Goal: Find contact information: Find contact information

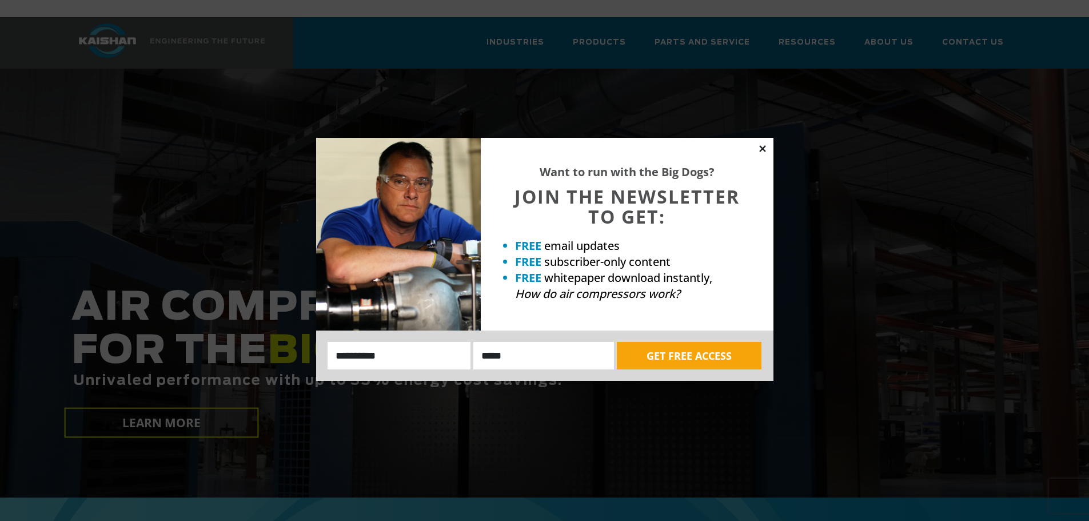
click at [763, 149] on icon at bounding box center [762, 148] width 6 height 6
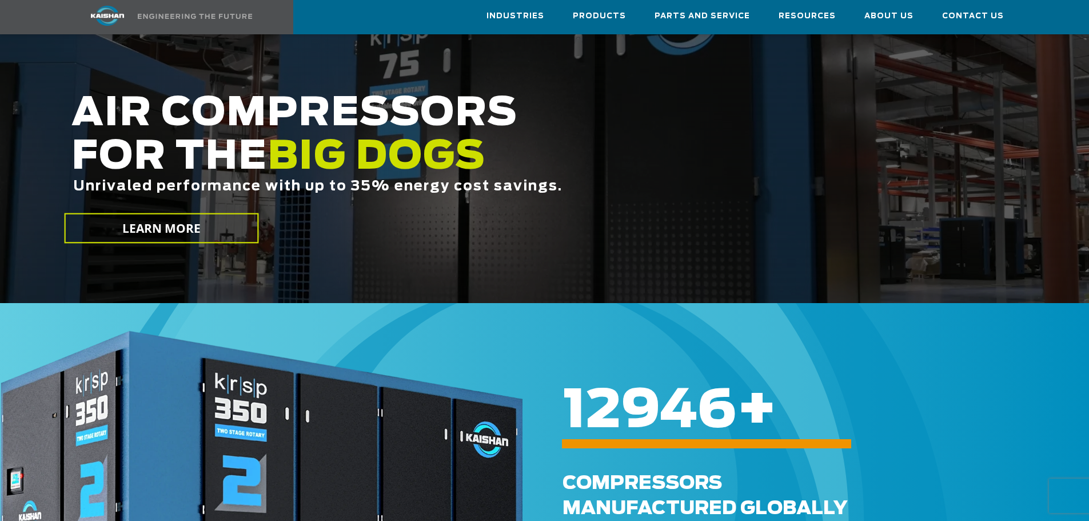
scroll to position [57, 0]
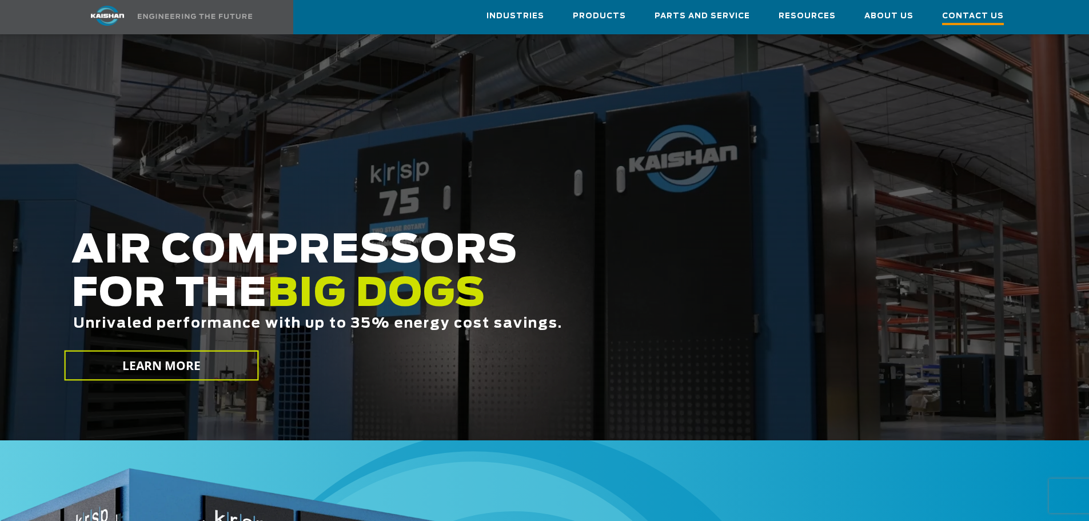
click at [970, 15] on span "Contact Us" at bounding box center [973, 17] width 62 height 15
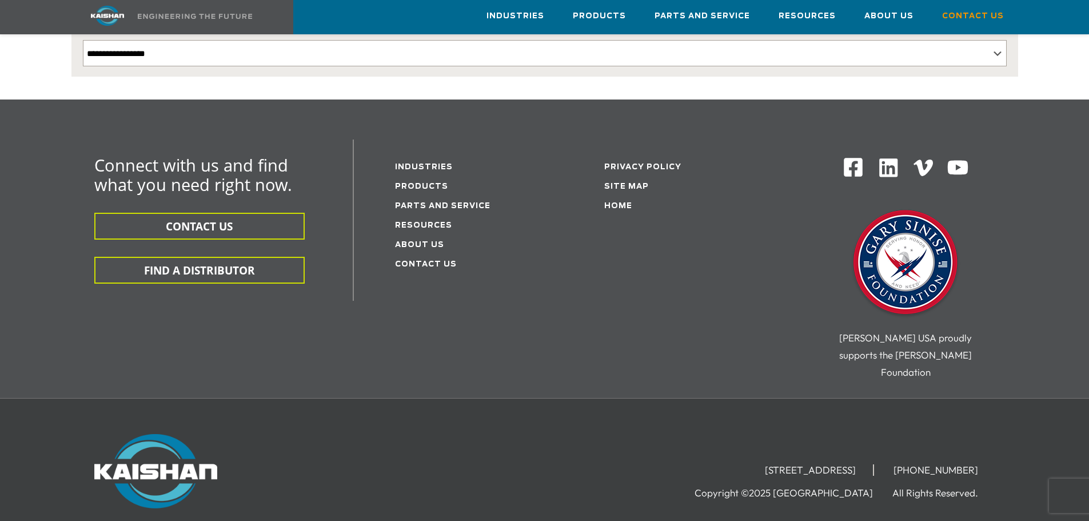
scroll to position [323, 0]
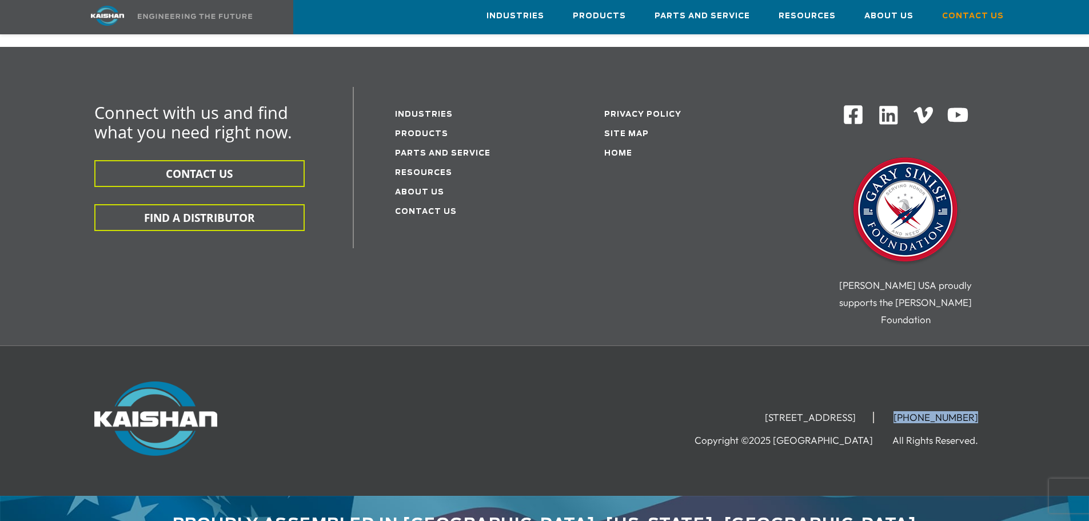
drag, startPoint x: 981, startPoint y: 387, endPoint x: 911, endPoint y: 378, distance: 70.8
click at [911, 411] on li "[PHONE_NUMBER]" at bounding box center [935, 416] width 119 height 11
